Goal: Find specific page/section: Find specific page/section

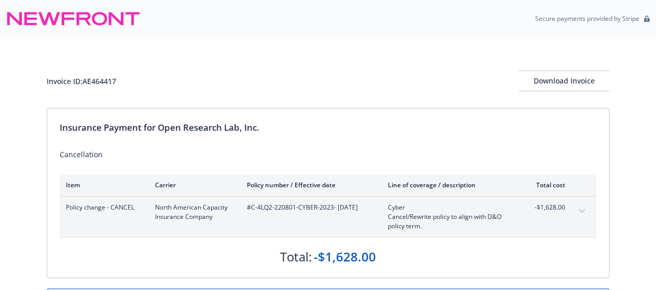
click at [254, 209] on span "#C-4LQ2-220801-CYBER-2023 - [DATE]" at bounding box center [309, 207] width 124 height 9
drag, startPoint x: 251, startPoint y: 207, endPoint x: 332, endPoint y: 208, distance: 80.9
click at [332, 208] on span "#C-4LQ2-220801-CYBER-2023 - [DATE]" at bounding box center [309, 207] width 124 height 9
copy span "C-4LQ2-220801-CYBER-2023"
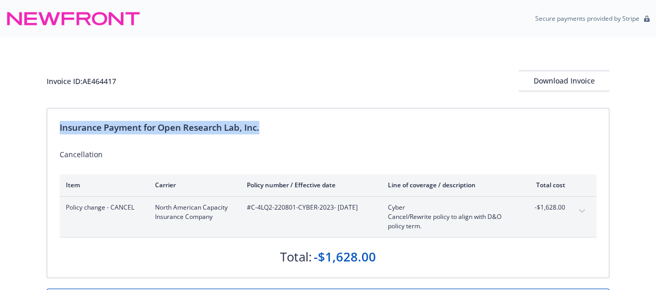
drag, startPoint x: 59, startPoint y: 126, endPoint x: 264, endPoint y: 128, distance: 205.3
click at [264, 128] on div "Insurance Payment for Open Research Lab, Inc." at bounding box center [328, 127] width 537 height 13
copy div "Insurance Payment for Open Research Lab, Inc."
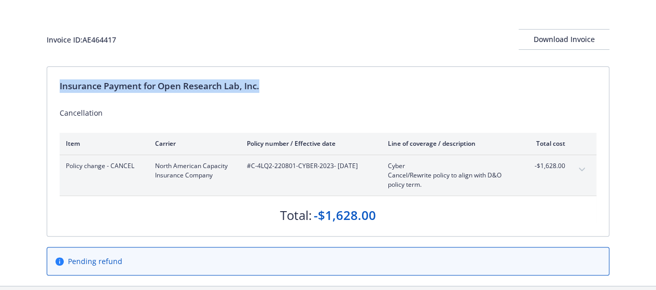
scroll to position [52, 0]
